Goal: Find contact information: Find contact information

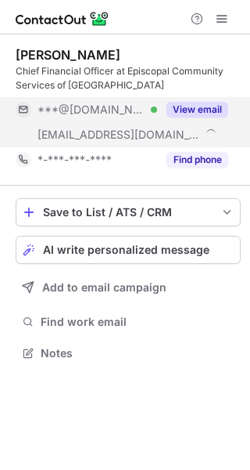
scroll to position [341, 250]
click at [204, 112] on button "View email" at bounding box center [198, 110] width 62 height 16
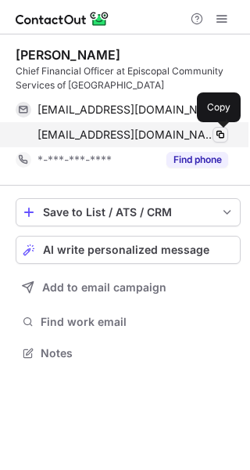
click at [217, 136] on span at bounding box center [220, 134] width 13 height 13
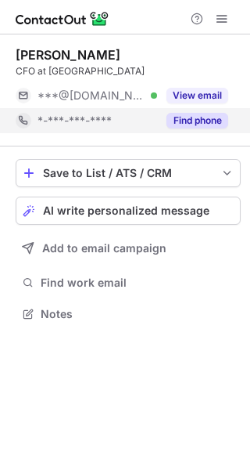
scroll to position [302, 250]
